Goal: Navigation & Orientation: Find specific page/section

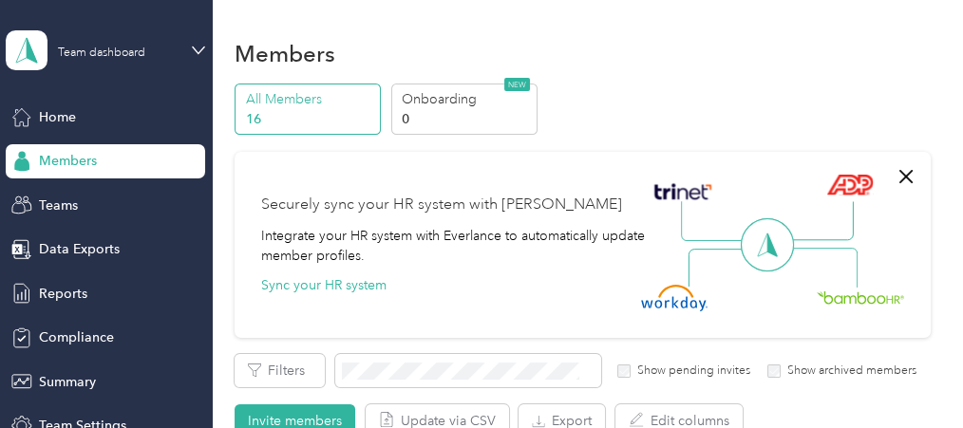
click at [283, 98] on p "All Members" at bounding box center [310, 99] width 129 height 20
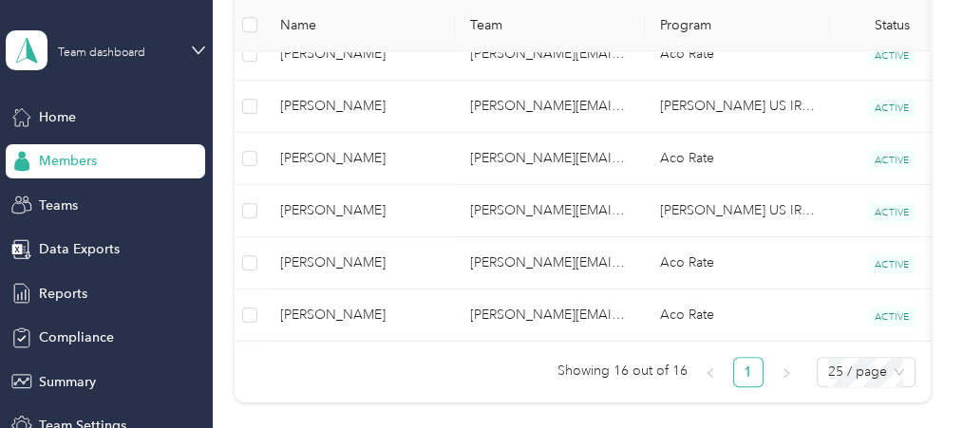
scroll to position [1053, 0]
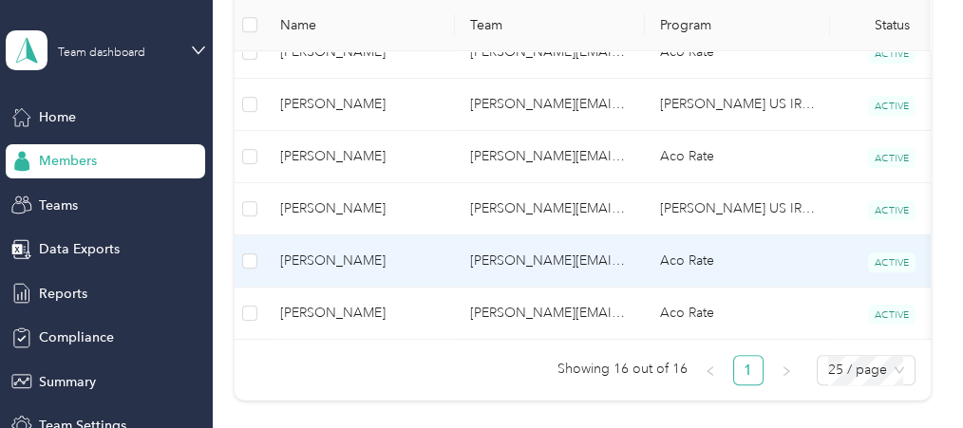
click at [367, 251] on span "[PERSON_NAME]" at bounding box center [359, 261] width 159 height 21
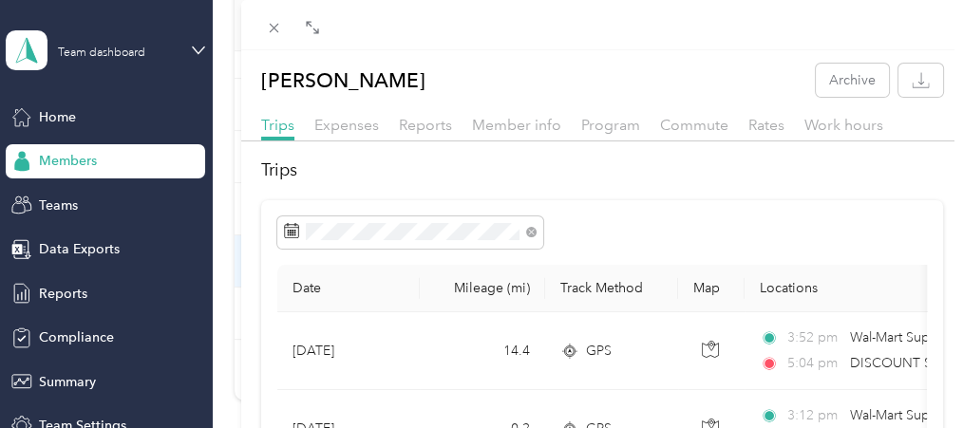
click at [58, 291] on div "[PERSON_NAME] Archive Trips Expenses Reports Member info Program Commute Rates …" at bounding box center [481, 214] width 963 height 428
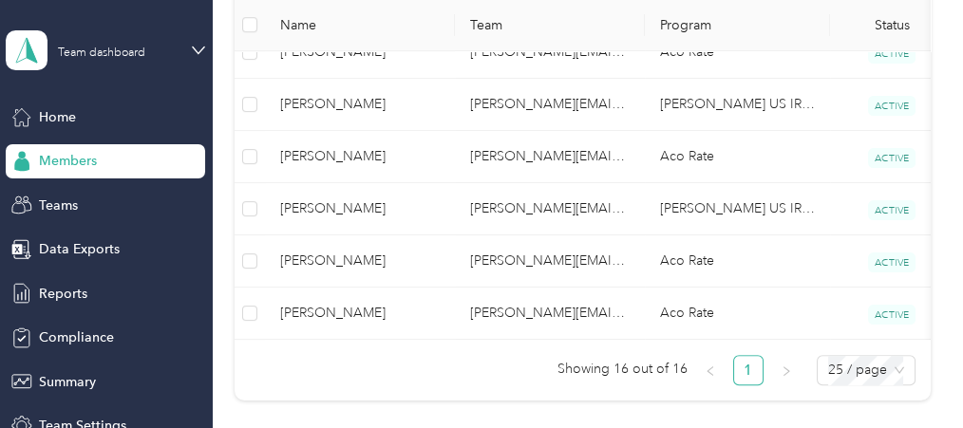
click at [58, 291] on span "Reports" at bounding box center [63, 294] width 48 height 20
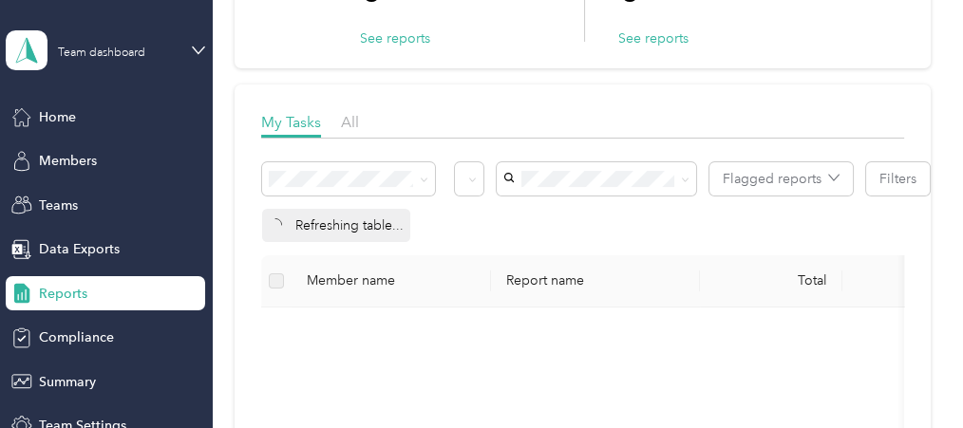
scroll to position [194, 0]
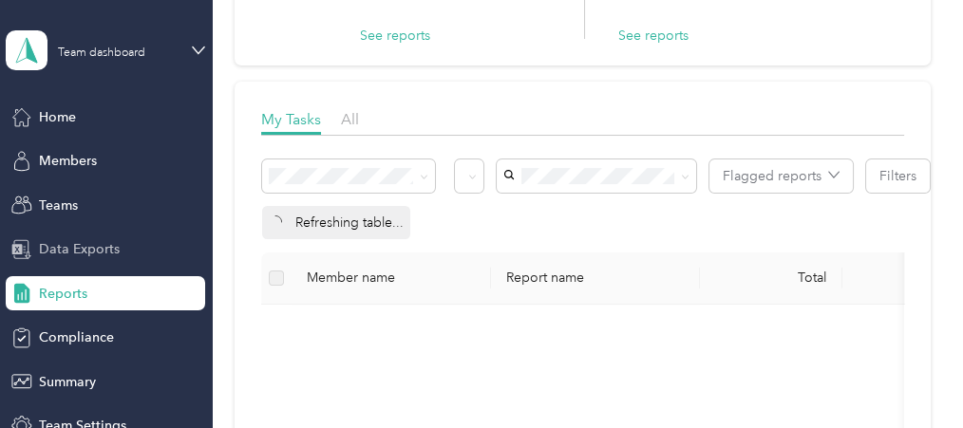
click at [69, 241] on span "Data Exports" at bounding box center [79, 249] width 81 height 20
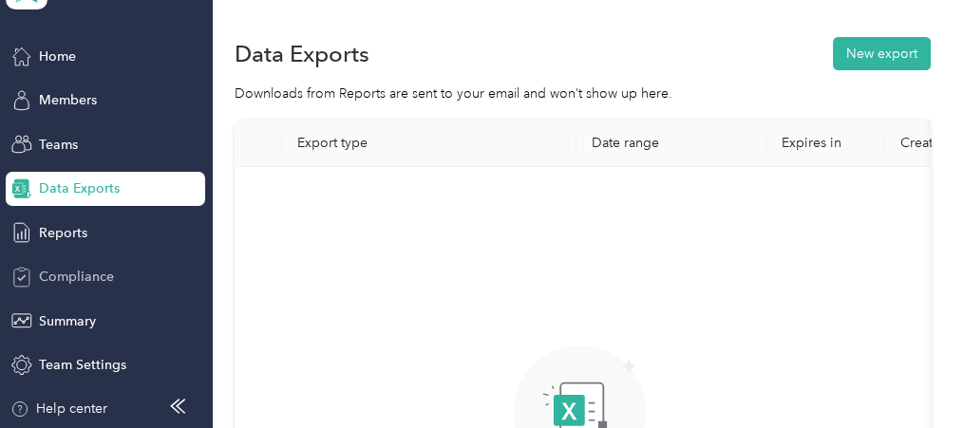
click at [69, 272] on span "Compliance" at bounding box center [76, 277] width 75 height 20
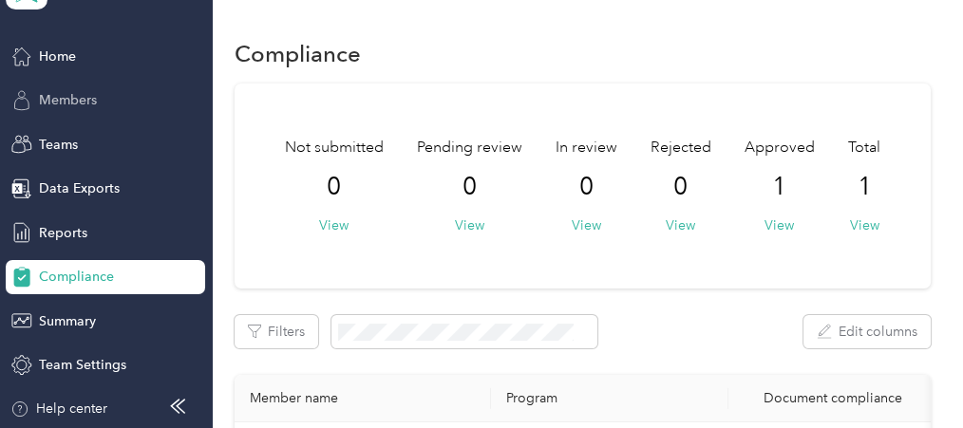
click at [71, 93] on span "Members" at bounding box center [68, 100] width 58 height 20
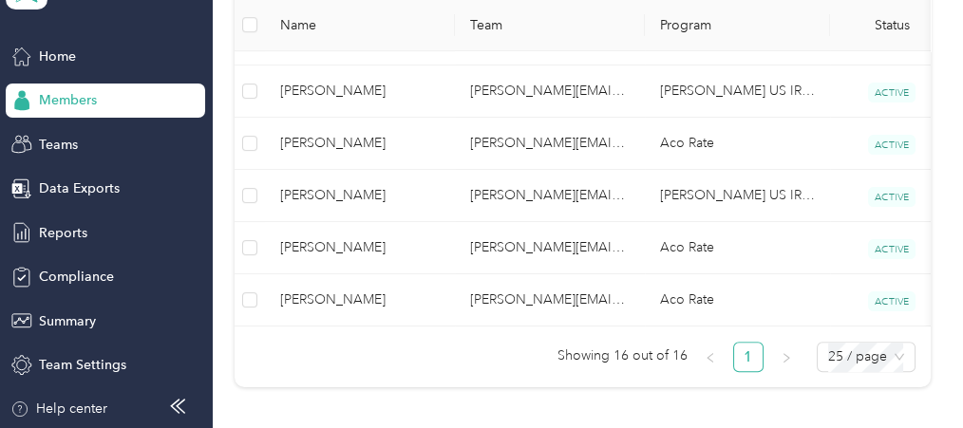
scroll to position [1083, 0]
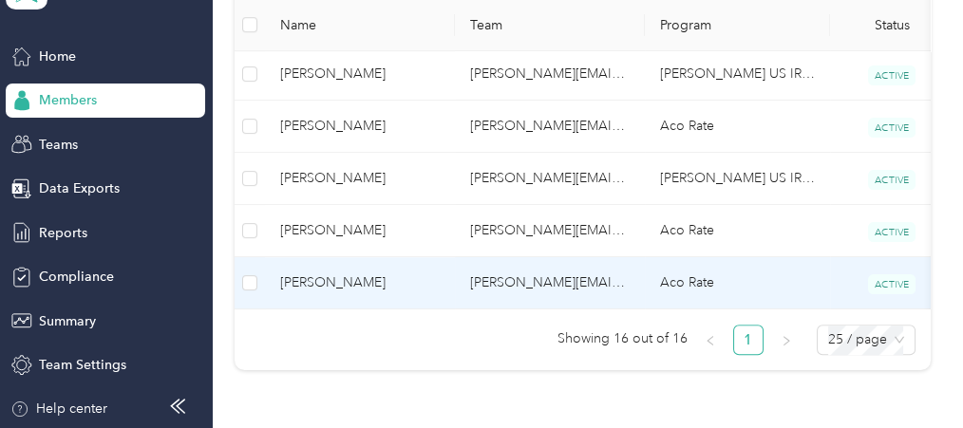
click at [673, 266] on td "Aco Rate" at bounding box center [737, 283] width 185 height 52
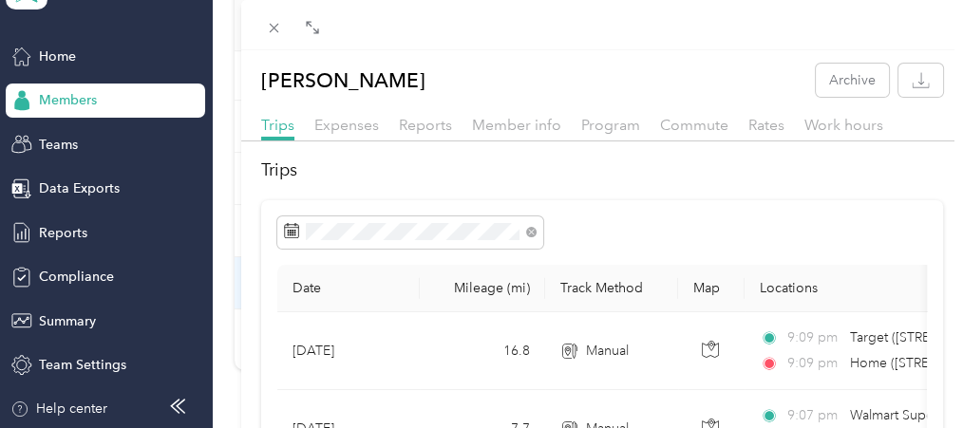
click at [673, 266] on th "Track Method" at bounding box center [611, 288] width 133 height 47
click at [55, 99] on div "[PERSON_NAME] Archive Trips Expenses Reports Member info Program Commute Rates …" at bounding box center [481, 214] width 963 height 428
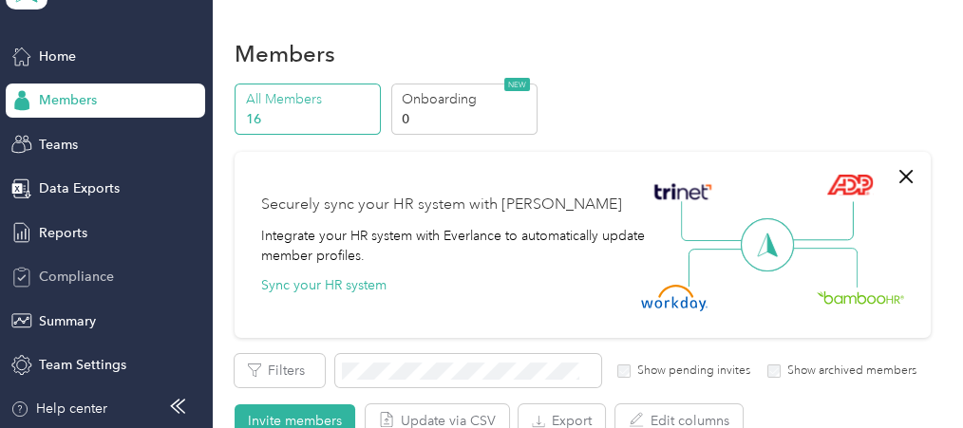
click at [72, 274] on span "Compliance" at bounding box center [76, 277] width 75 height 20
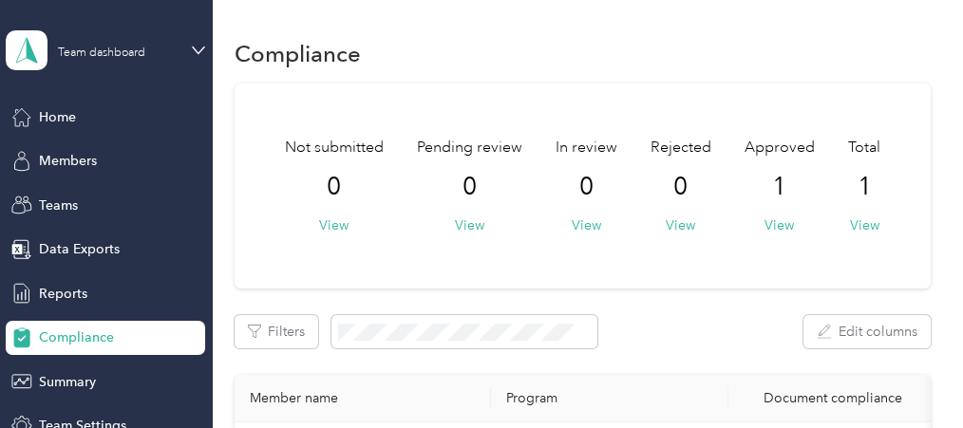
click at [190, 41] on div "Team dashboard" at bounding box center [105, 50] width 199 height 66
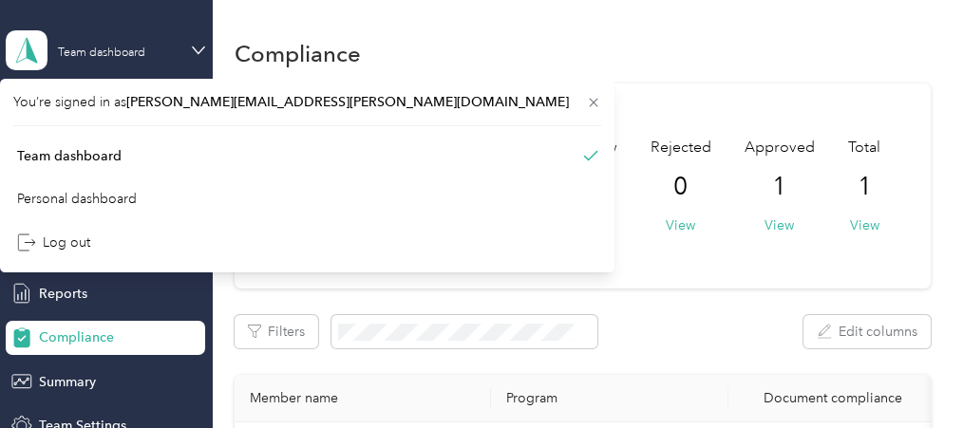
click at [151, 31] on div "Team dashboard" at bounding box center [91, 50] width 171 height 40
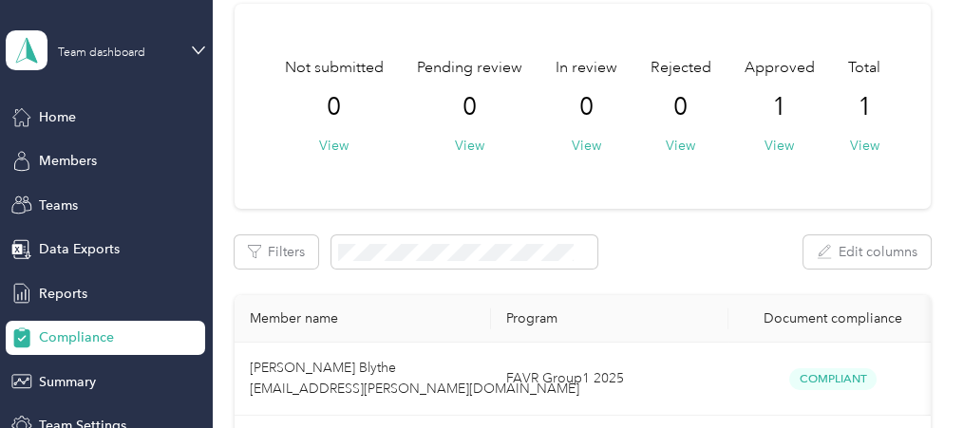
scroll to position [74, 0]
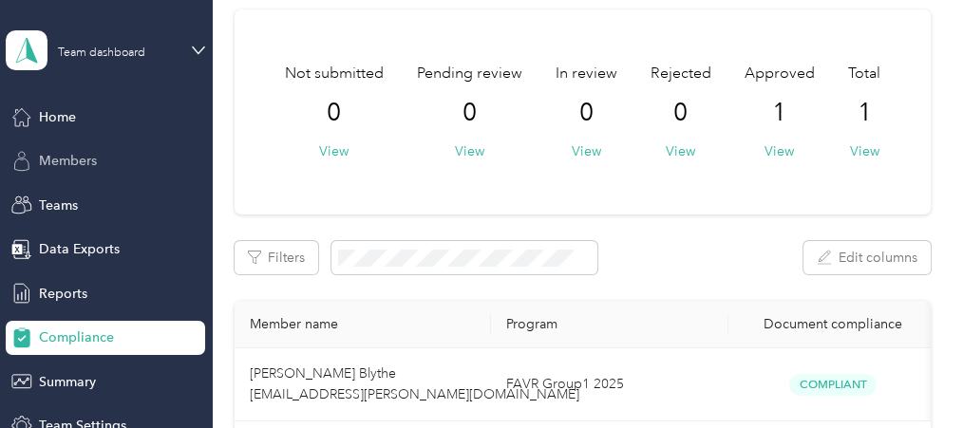
click at [73, 159] on span "Members" at bounding box center [68, 161] width 58 height 20
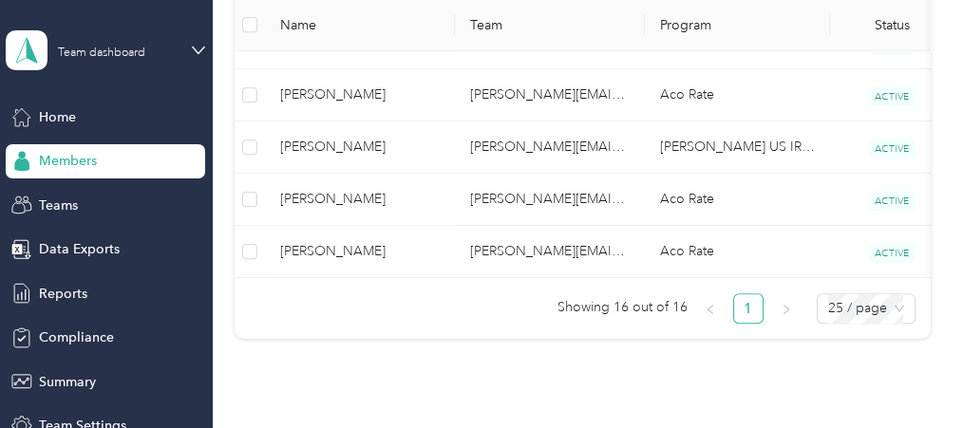
scroll to position [1133, 0]
